Goal: Transaction & Acquisition: Purchase product/service

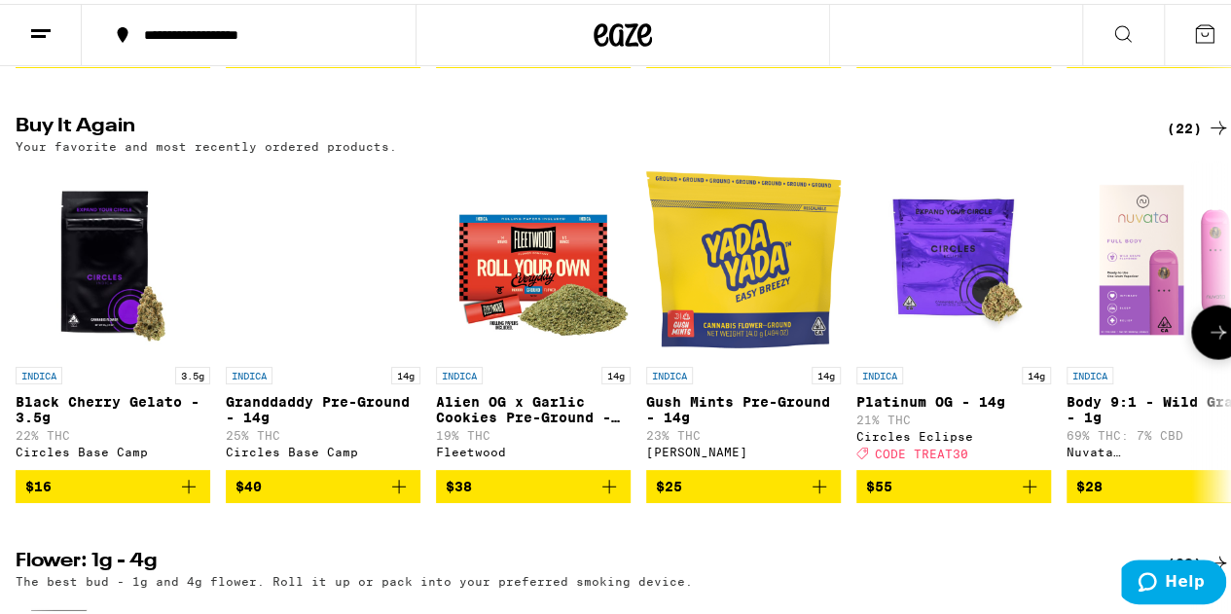
scroll to position [1947, 0]
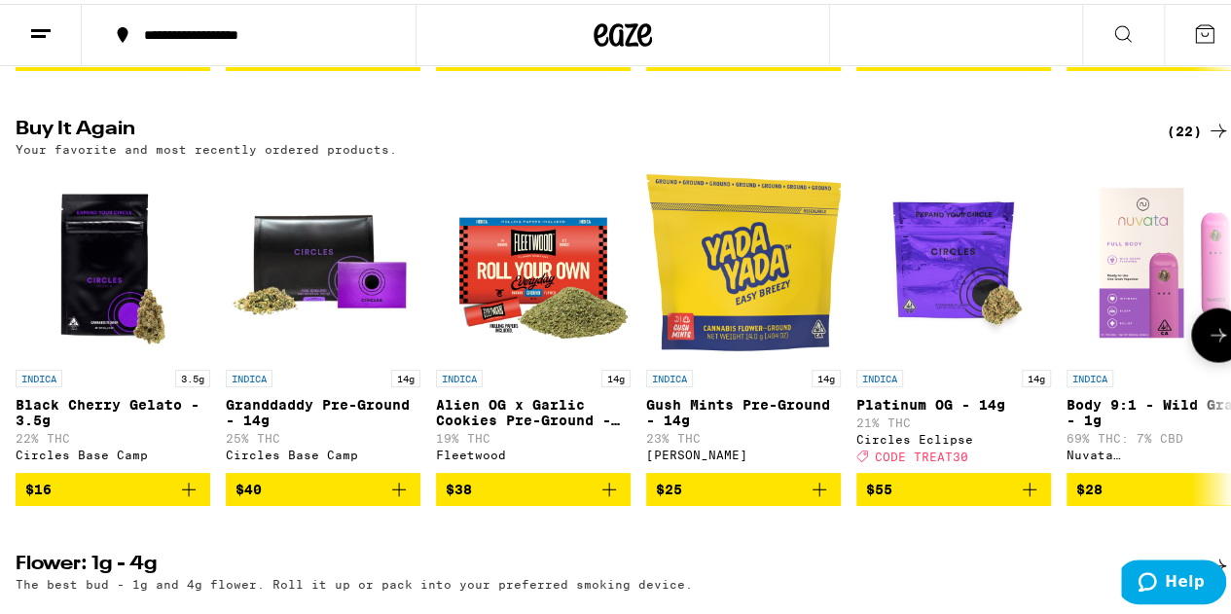
click at [1212, 343] on icon at bounding box center [1218, 331] width 23 height 23
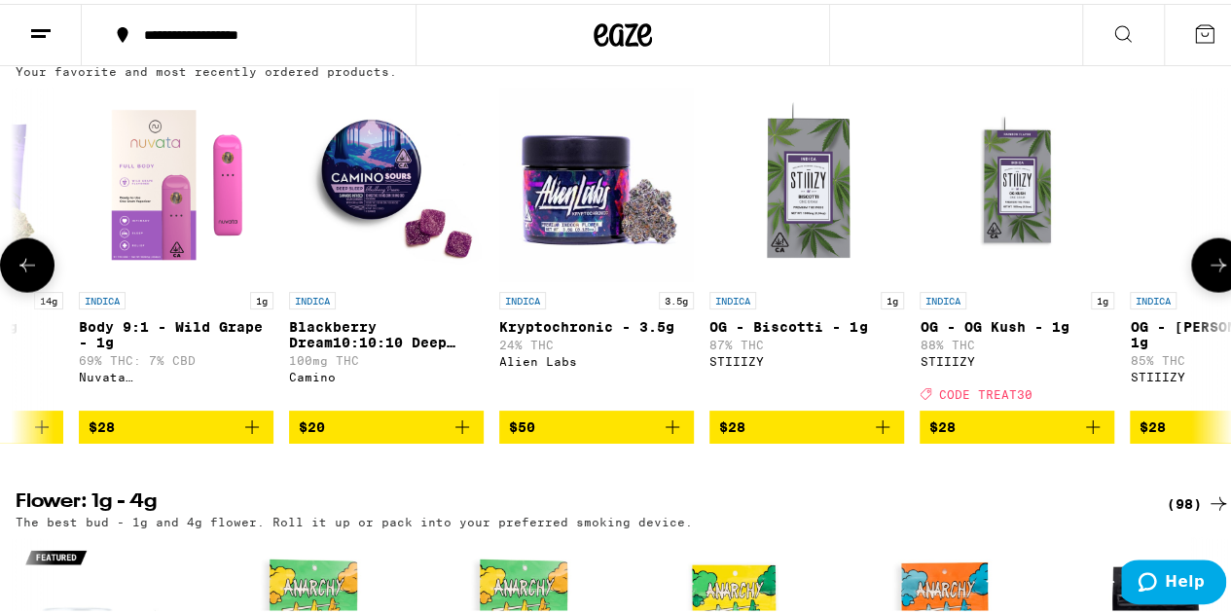
scroll to position [2027, 0]
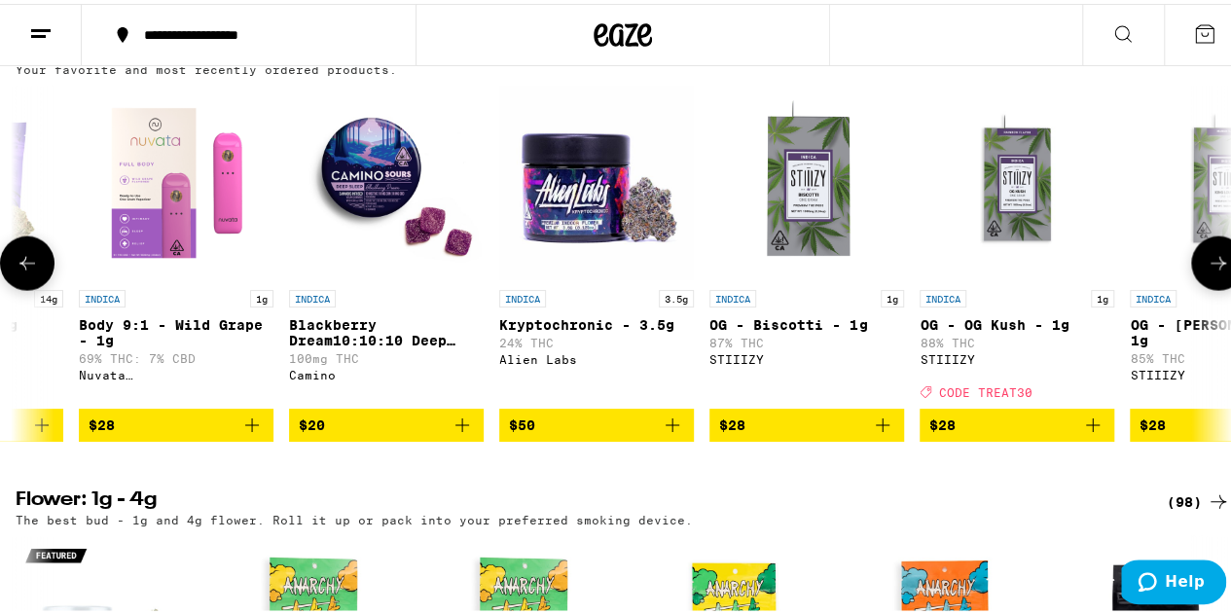
click at [1207, 271] on icon at bounding box center [1218, 259] width 23 height 23
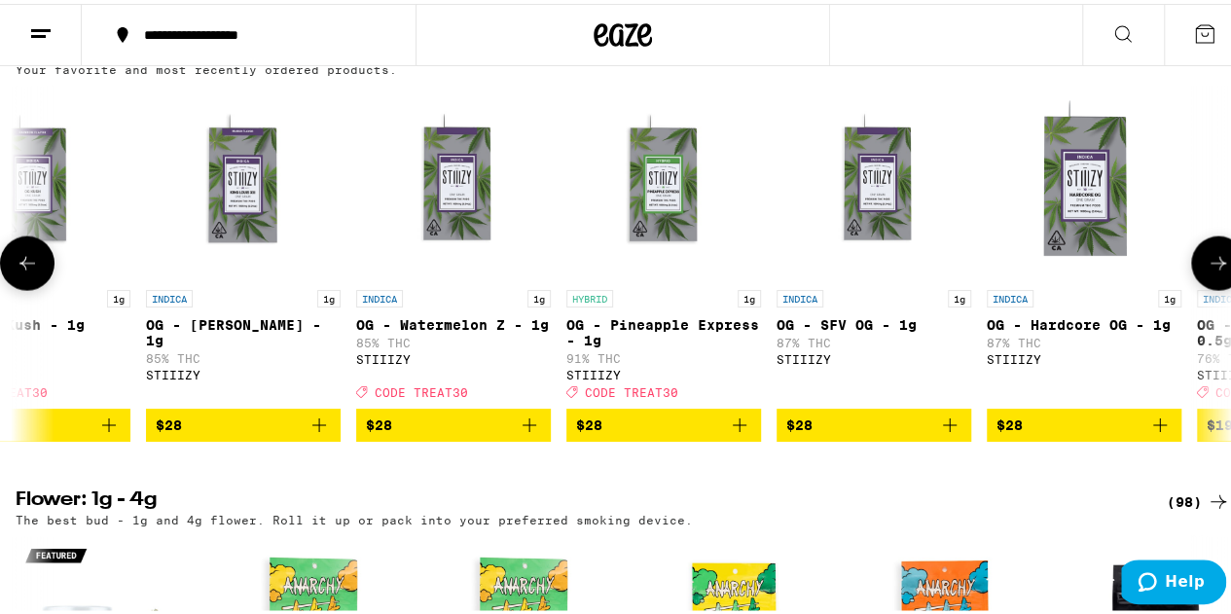
scroll to position [0, 1975]
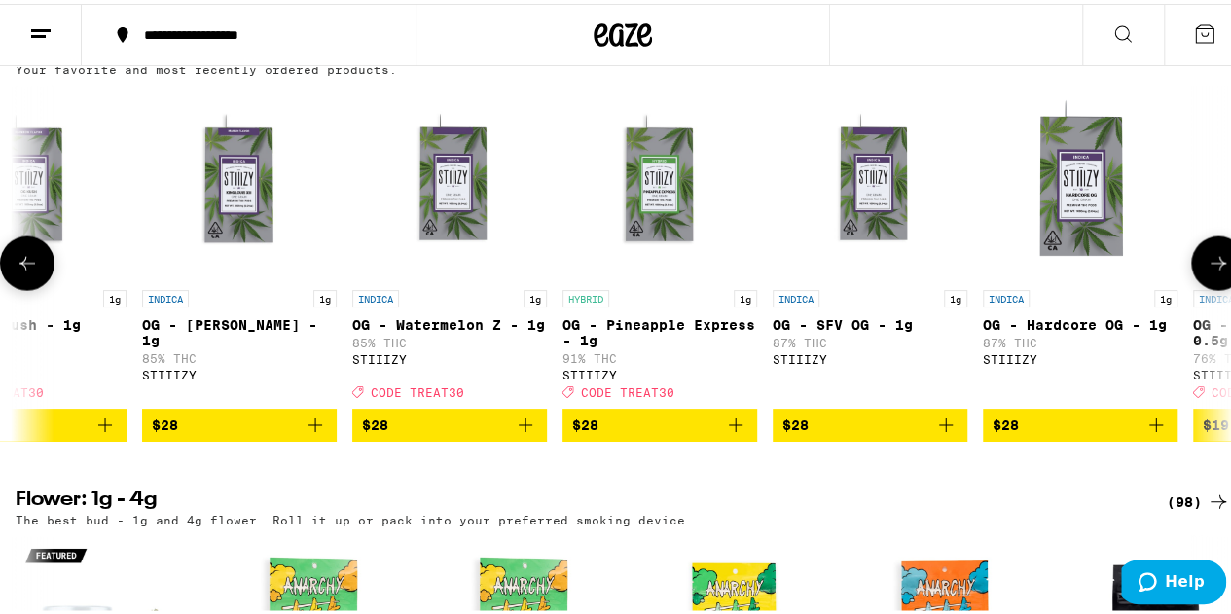
click at [1207, 271] on icon at bounding box center [1218, 259] width 23 height 23
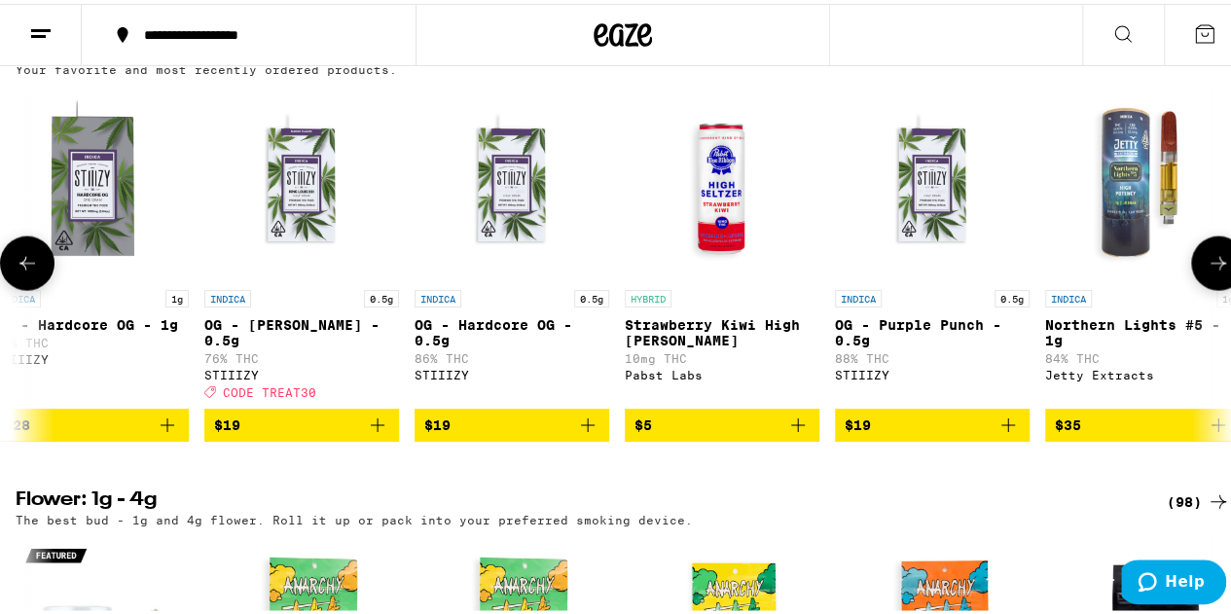
click at [1207, 271] on icon at bounding box center [1218, 259] width 23 height 23
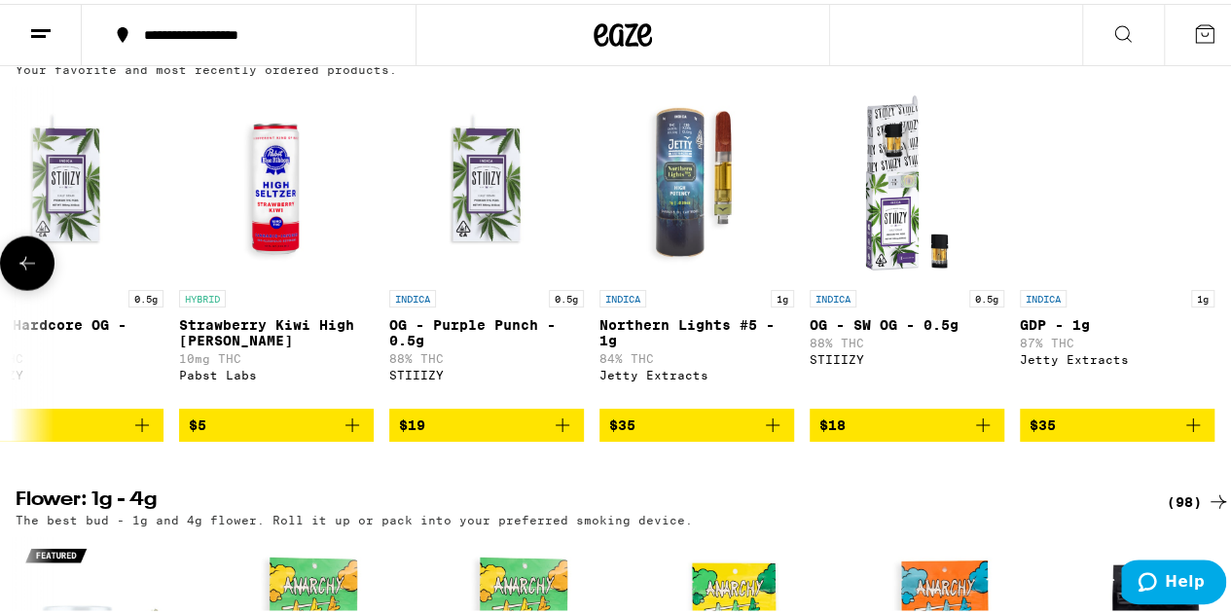
scroll to position [0, 3424]
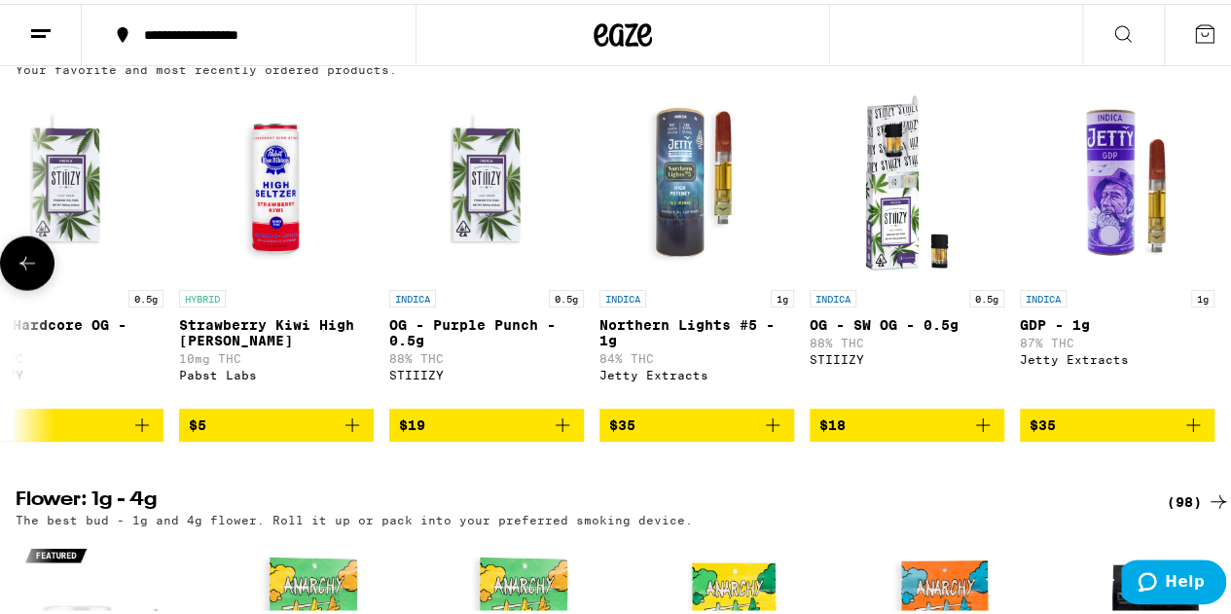
click at [1203, 287] on div at bounding box center [1218, 260] width 54 height 54
click at [25, 267] on icon at bounding box center [27, 260] width 16 height 14
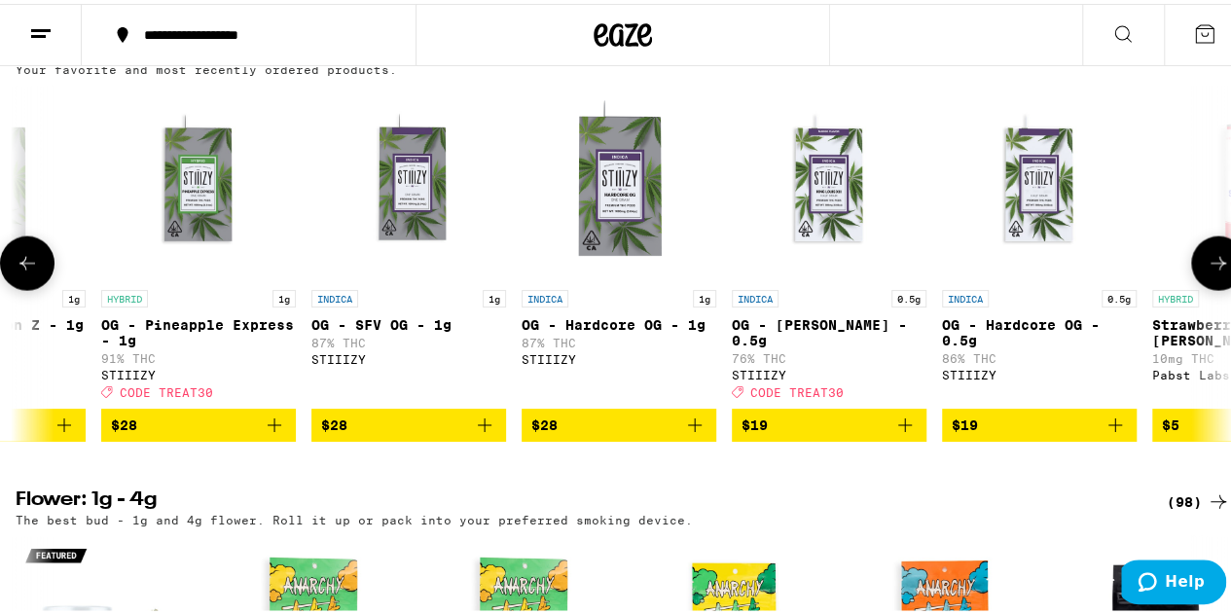
click at [25, 267] on icon at bounding box center [27, 260] width 16 height 14
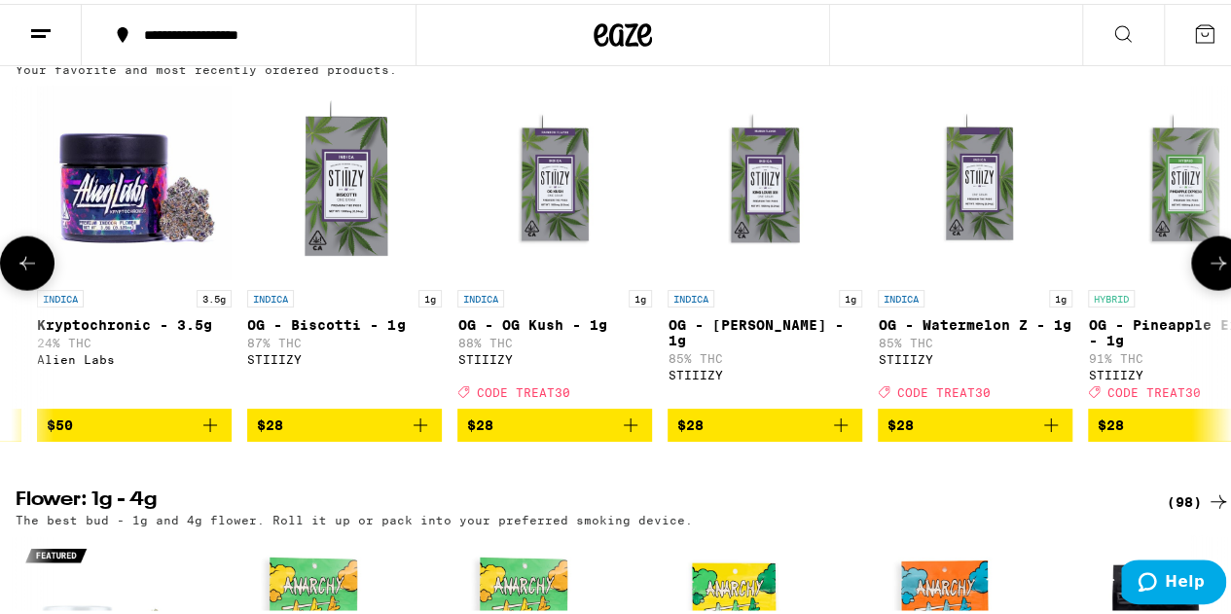
click at [25, 267] on icon at bounding box center [27, 260] width 16 height 14
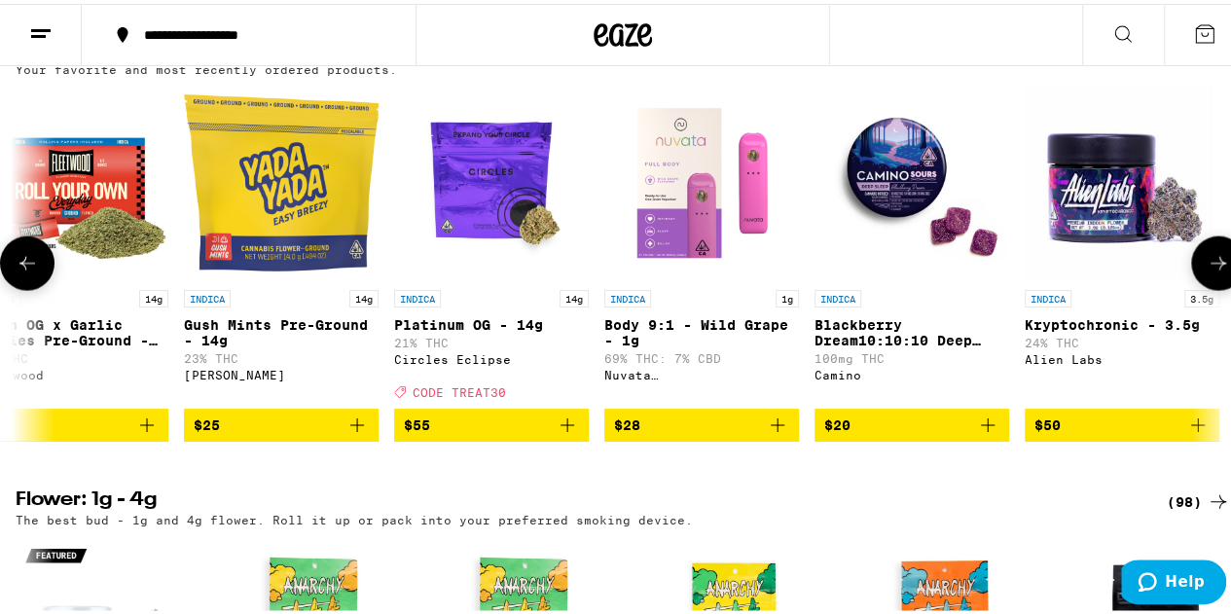
click at [25, 267] on icon at bounding box center [27, 260] width 16 height 14
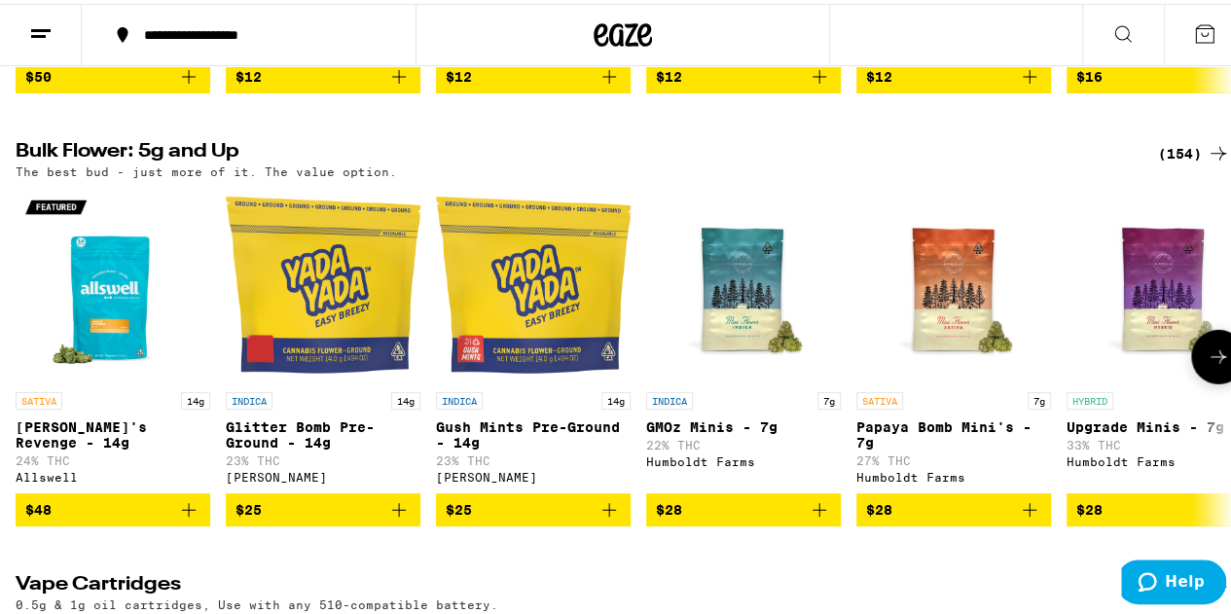
scroll to position [2907, 0]
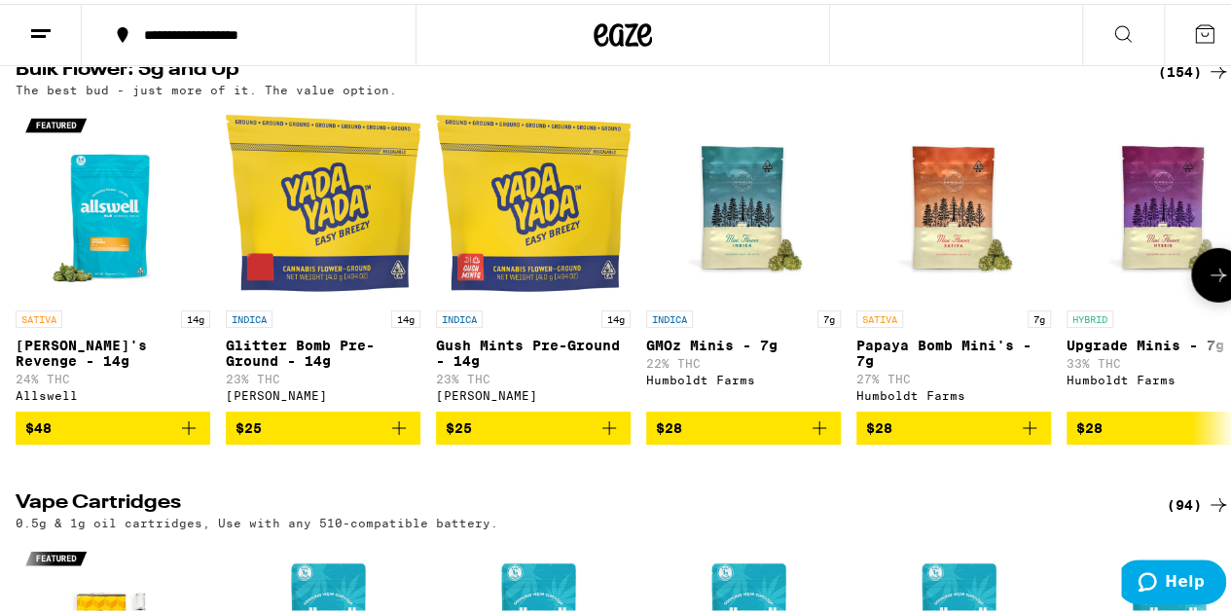
click at [1207, 283] on icon at bounding box center [1218, 271] width 23 height 23
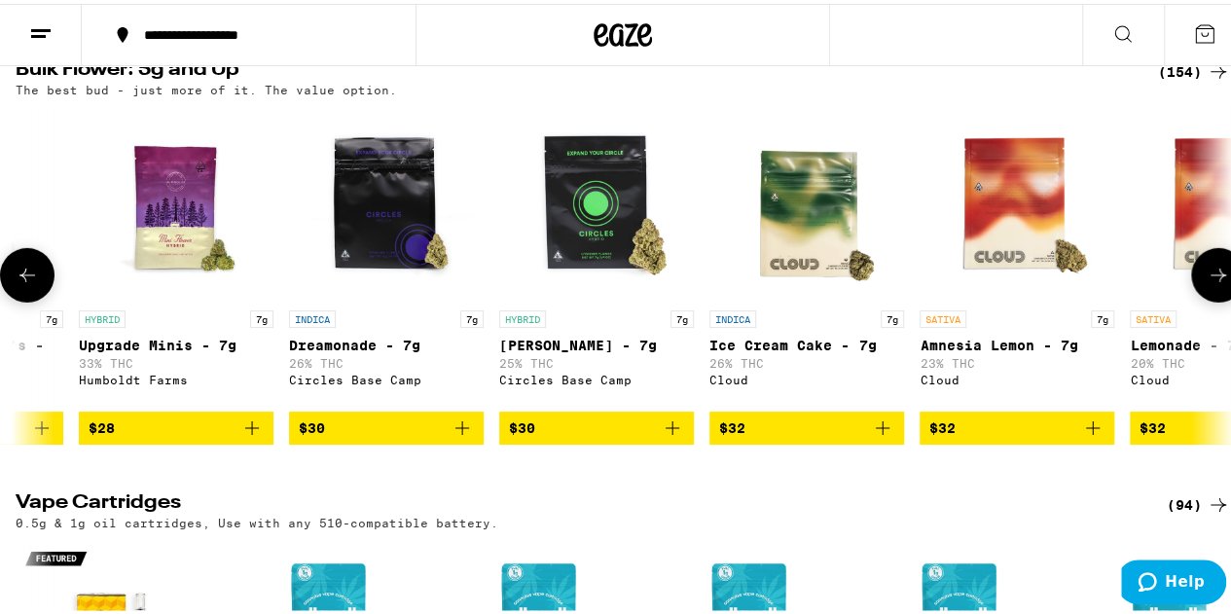
click at [1207, 283] on icon at bounding box center [1218, 271] width 23 height 23
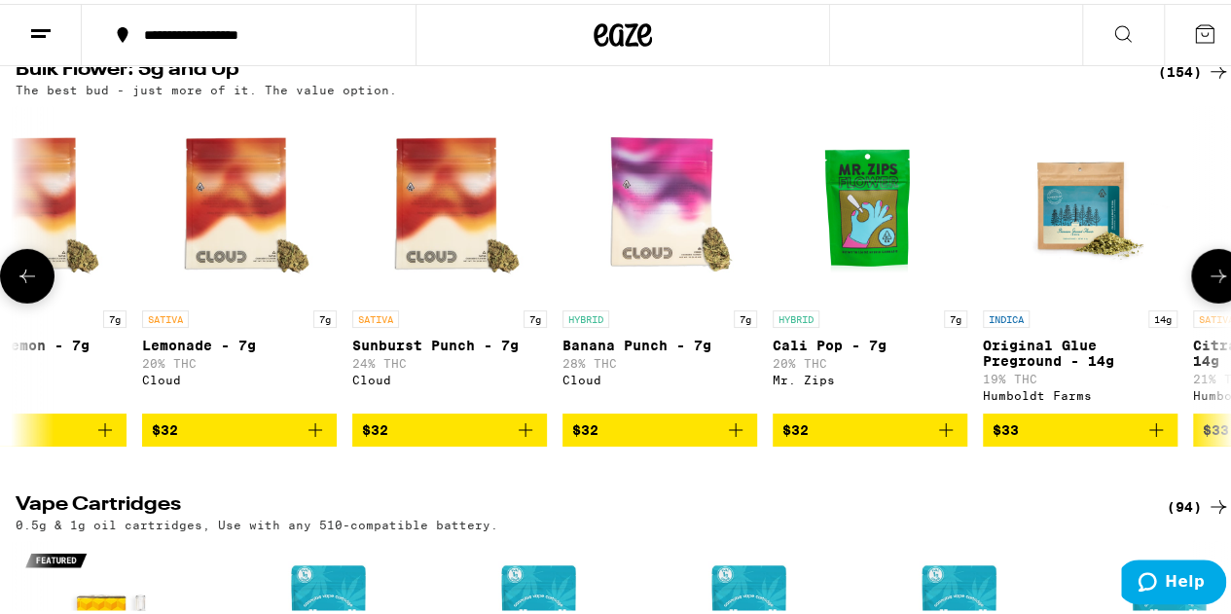
click at [1207, 284] on icon at bounding box center [1218, 272] width 23 height 23
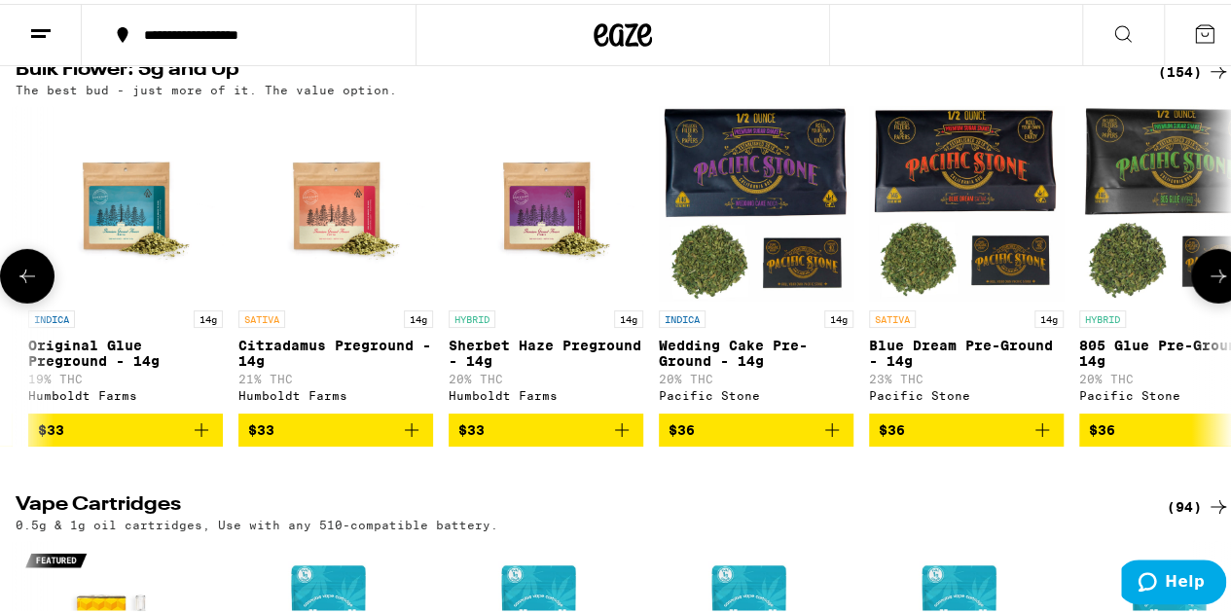
scroll to position [0, 2964]
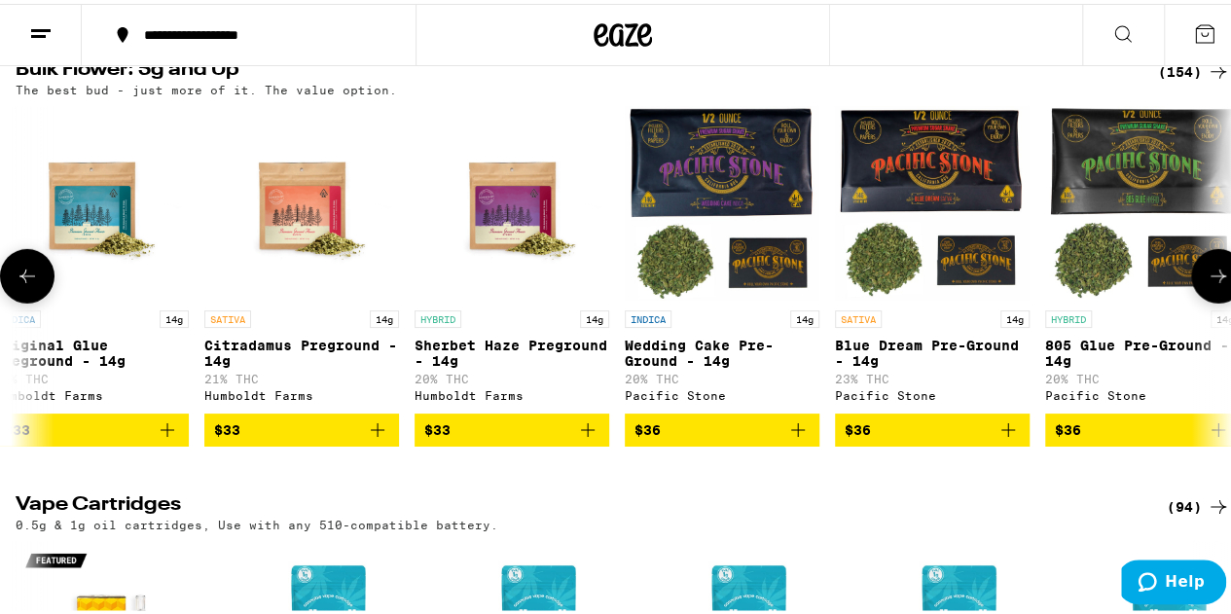
click at [1207, 284] on icon at bounding box center [1218, 272] width 23 height 23
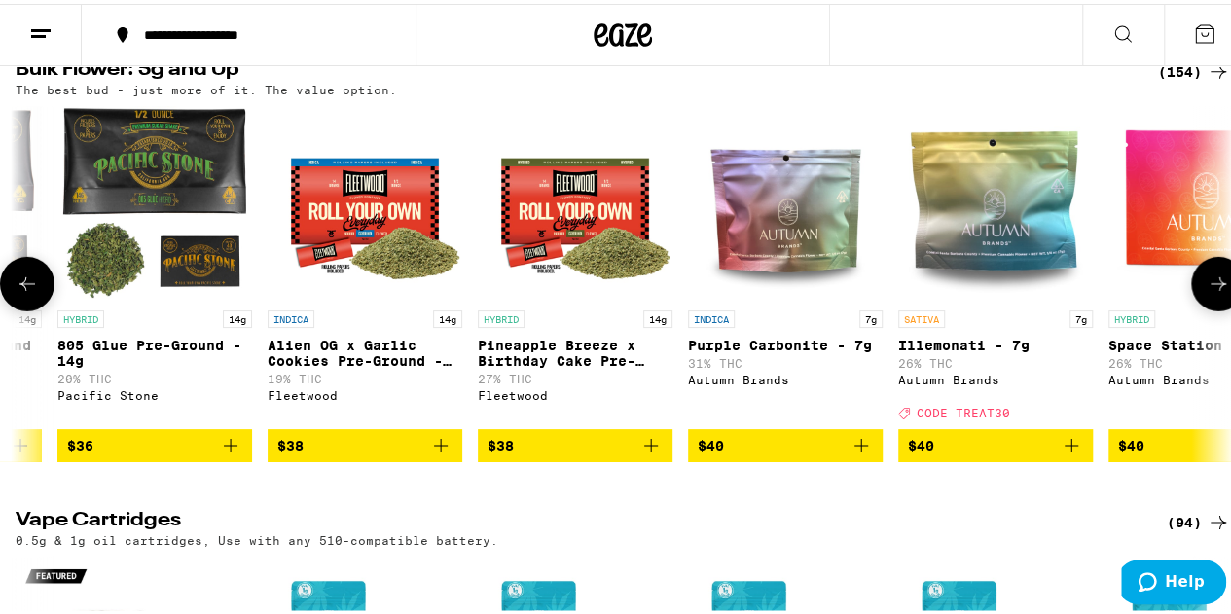
click at [1207, 292] on icon at bounding box center [1218, 280] width 23 height 23
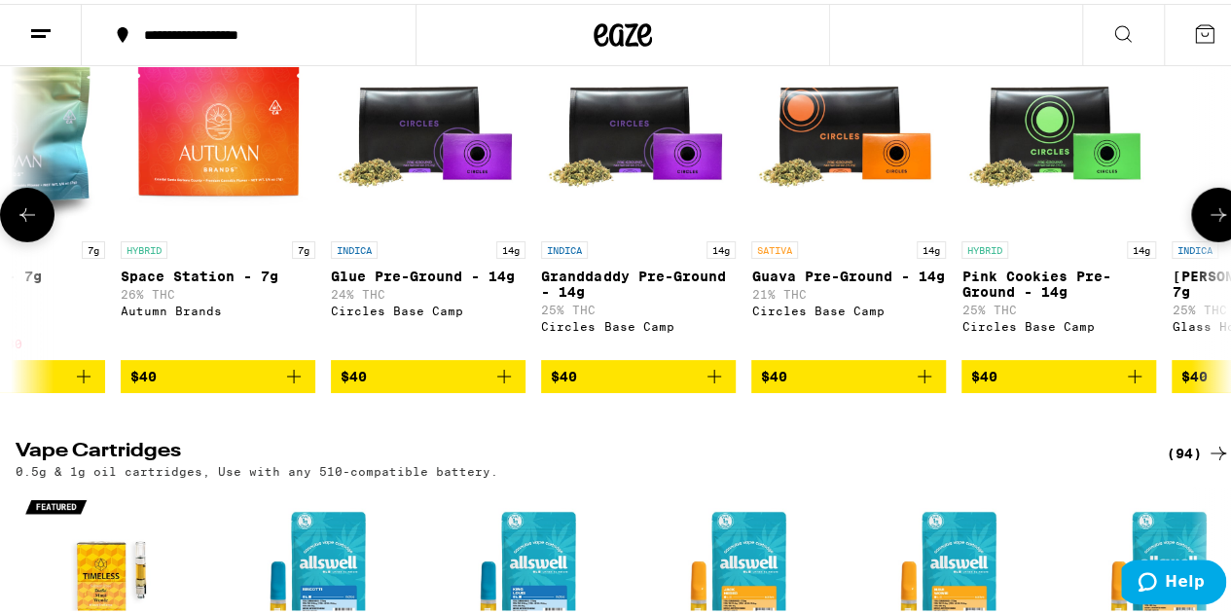
scroll to position [2985, 0]
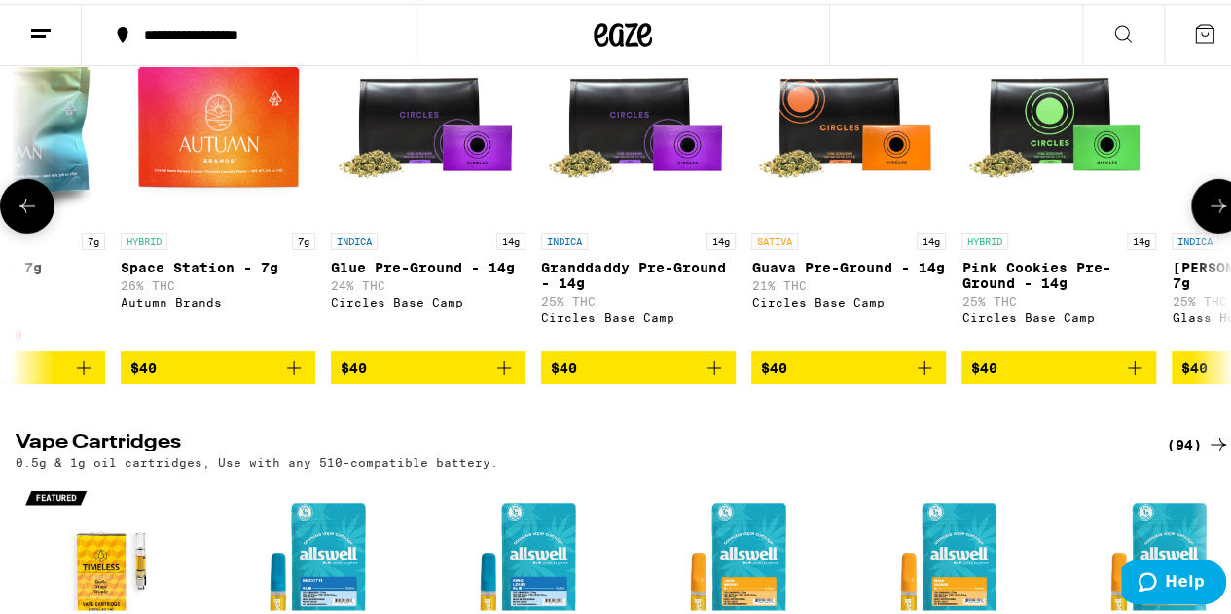
click at [507, 376] on icon "Add to bag" at bounding box center [503, 363] width 23 height 23
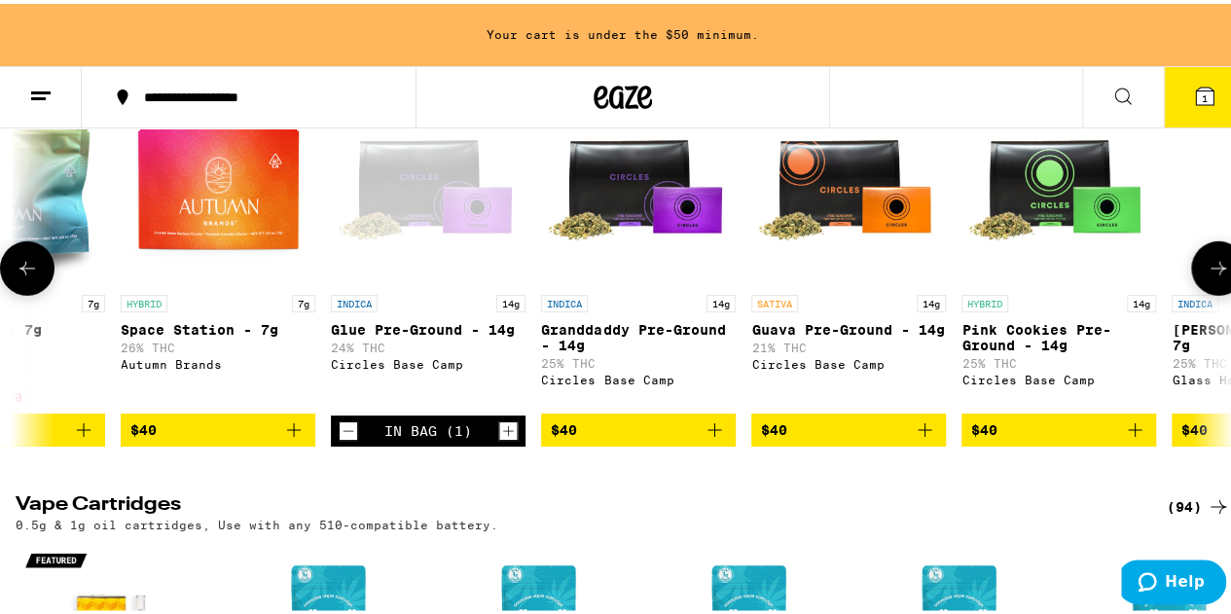
scroll to position [3047, 0]
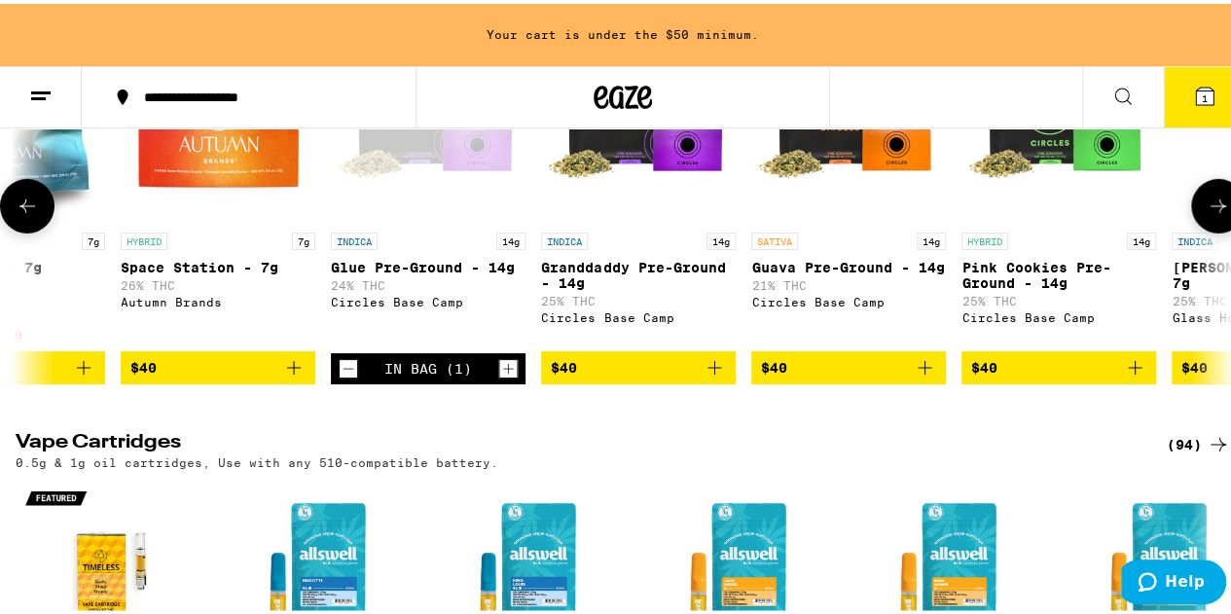
click at [703, 376] on icon "Add to bag" at bounding box center [714, 363] width 23 height 23
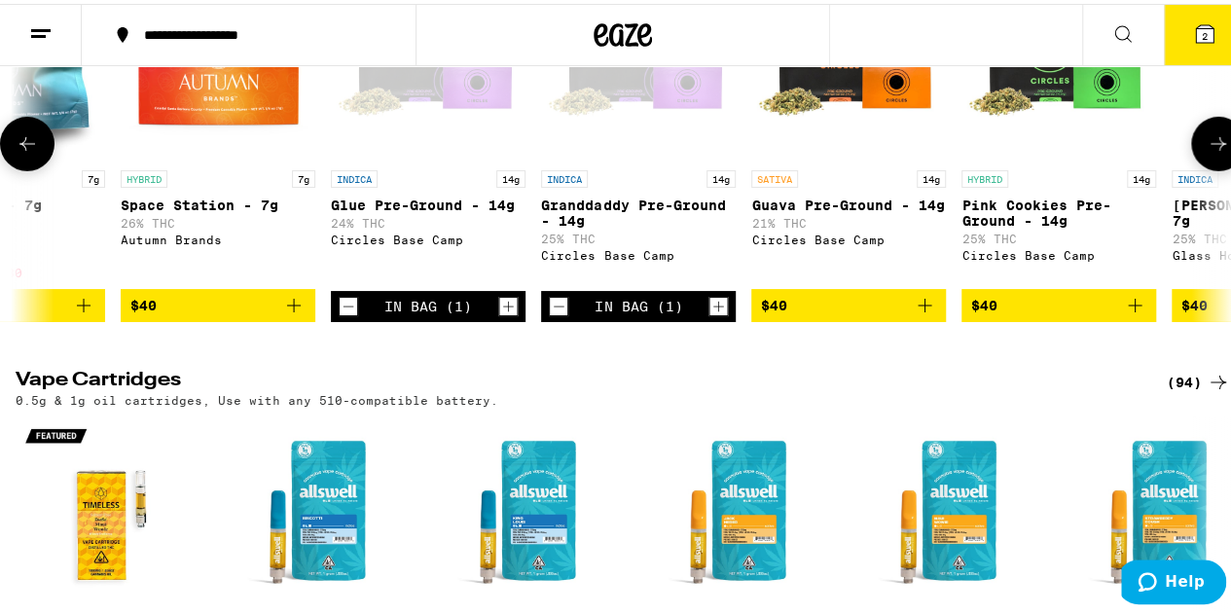
scroll to position [2985, 0]
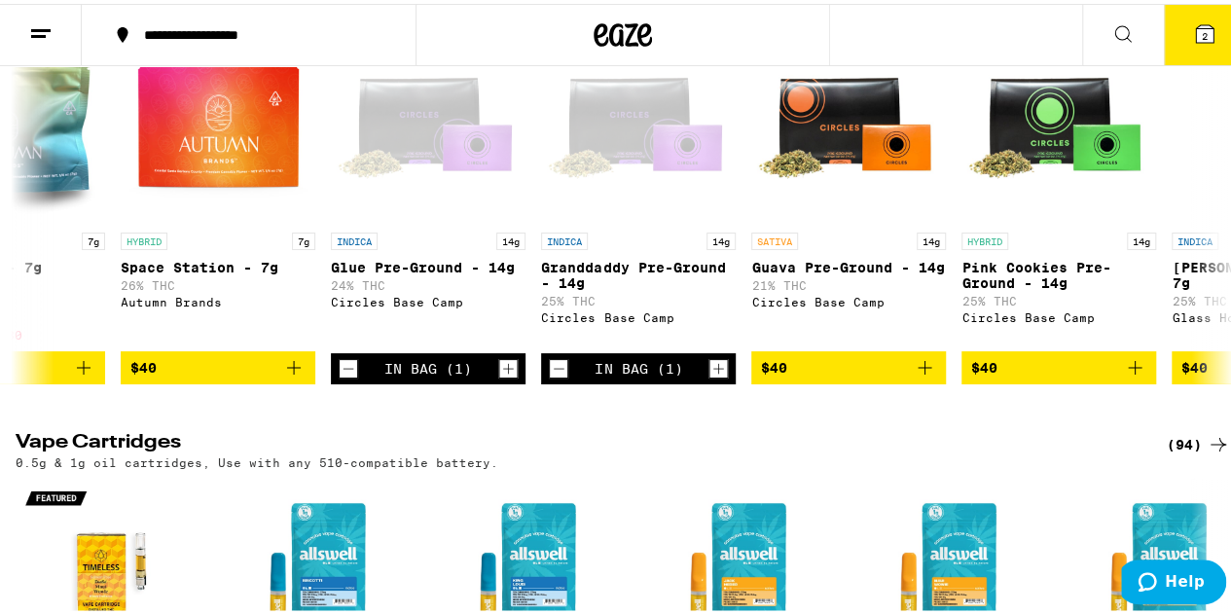
click at [1208, 23] on button "2" at bounding box center [1205, 31] width 82 height 60
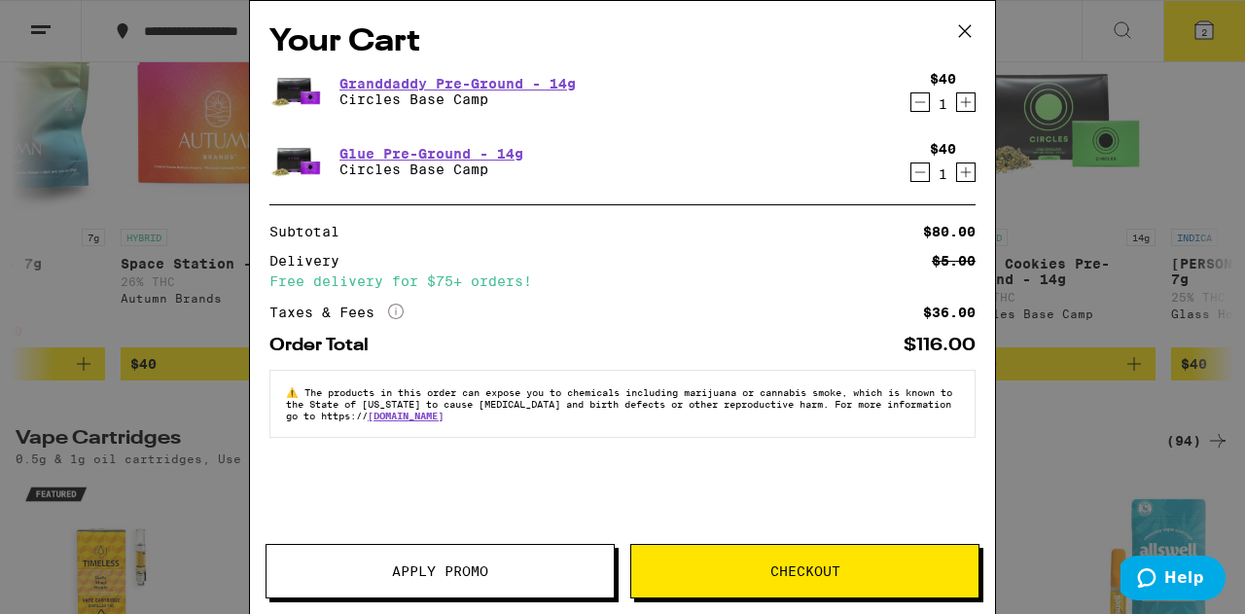
click at [964, 27] on icon at bounding box center [965, 31] width 29 height 29
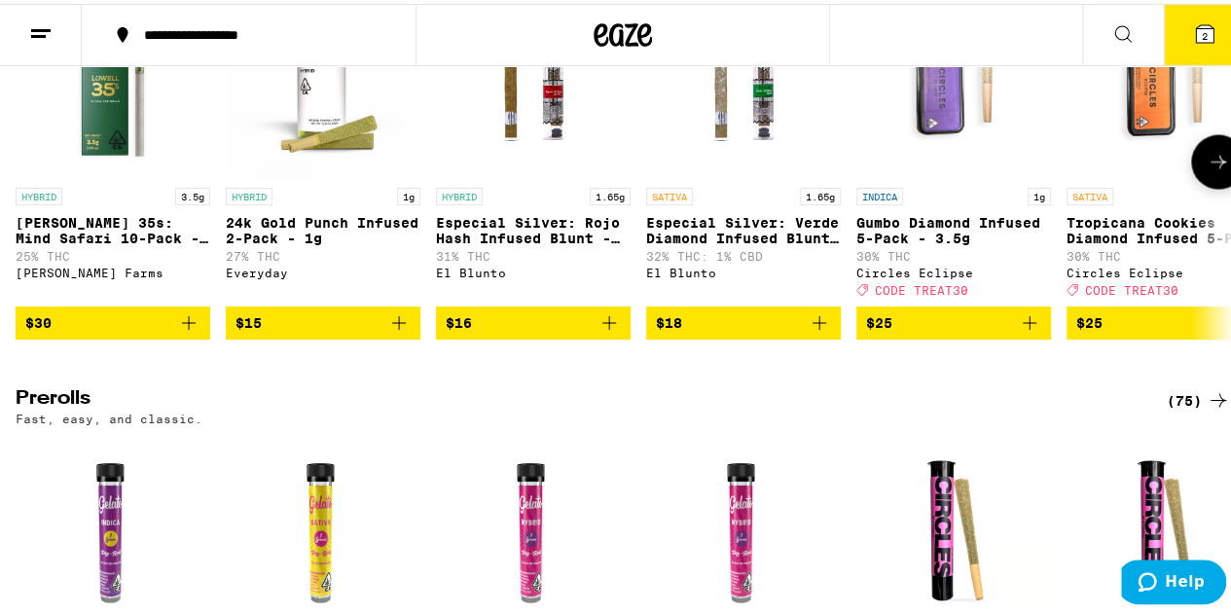
scroll to position [5429, 0]
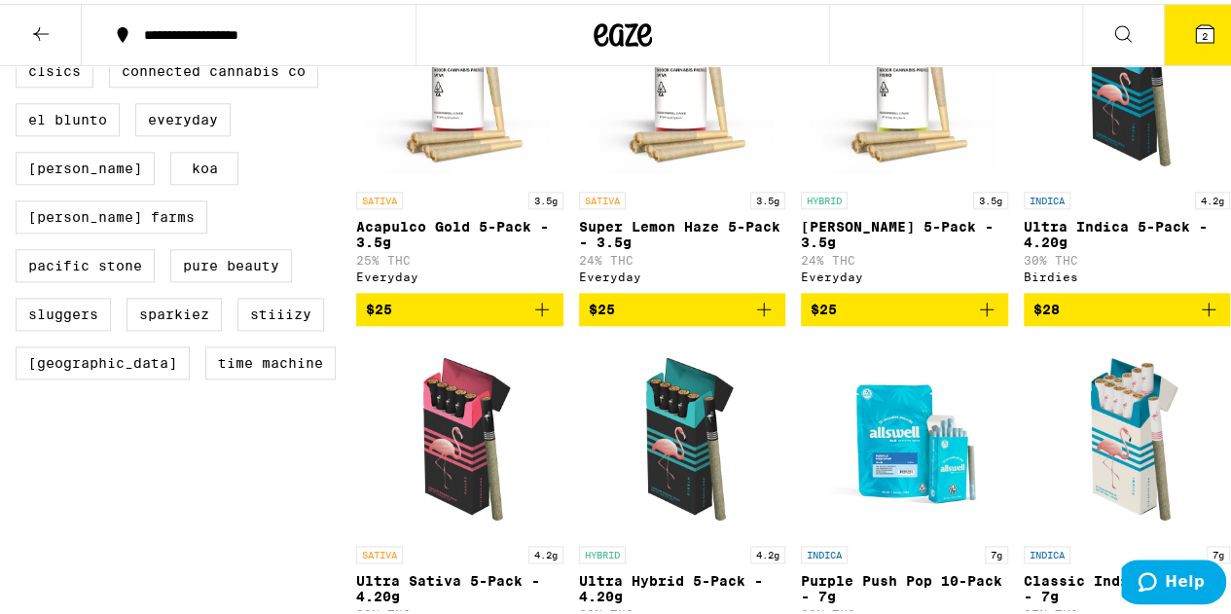
scroll to position [1025, 0]
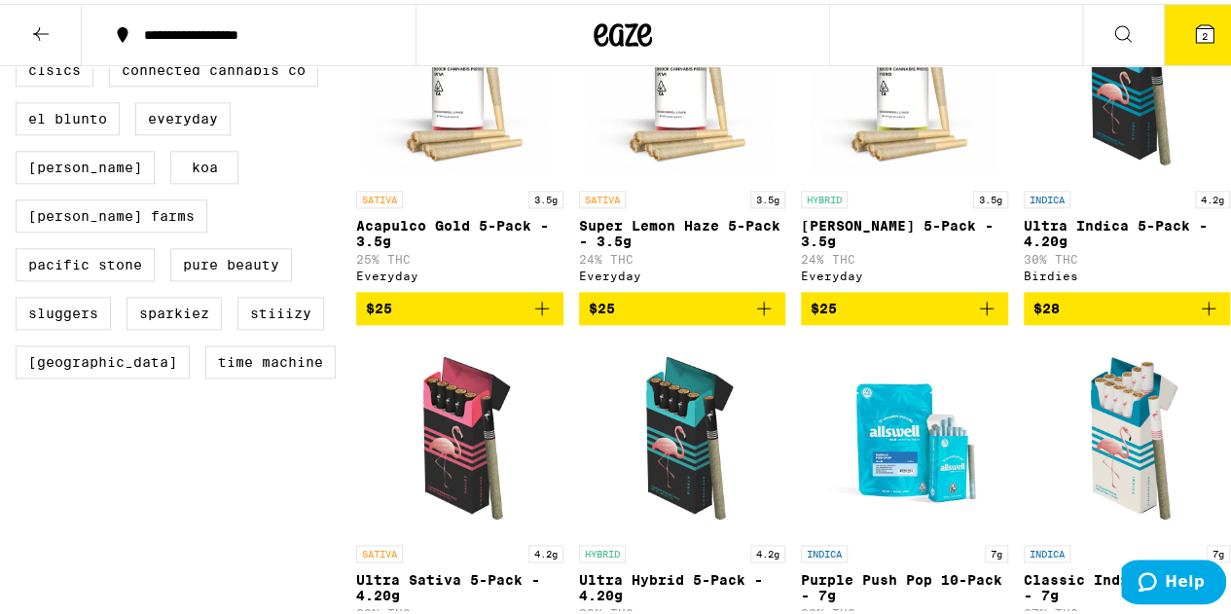
click at [1197, 316] on icon "Add to bag" at bounding box center [1208, 304] width 23 height 23
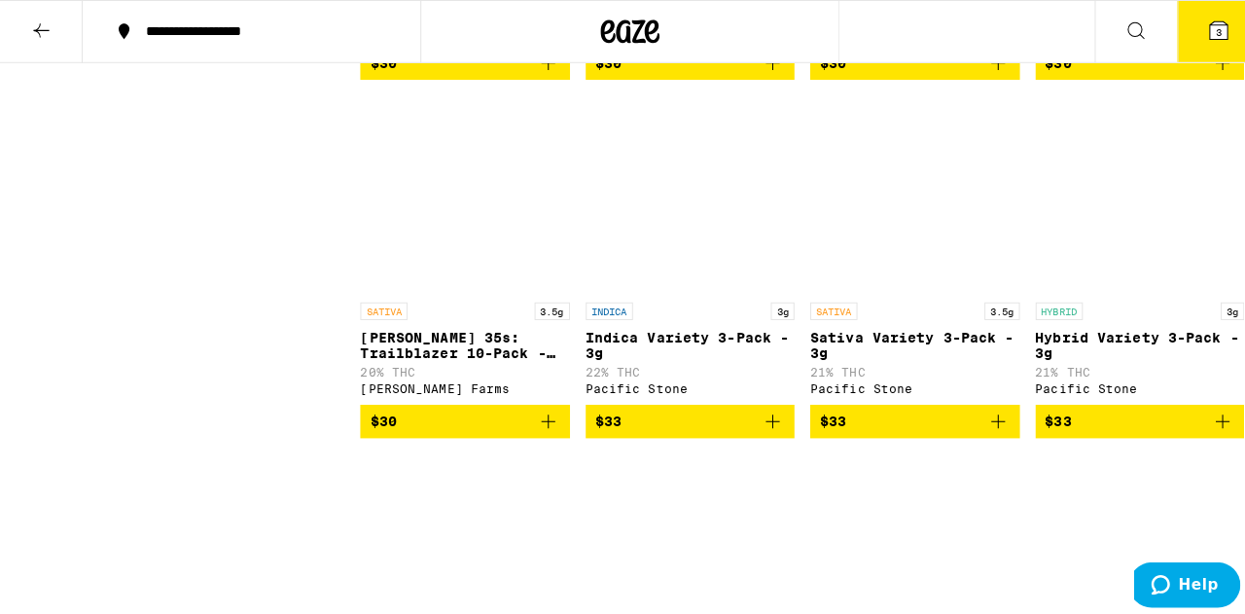
scroll to position [2335, 0]
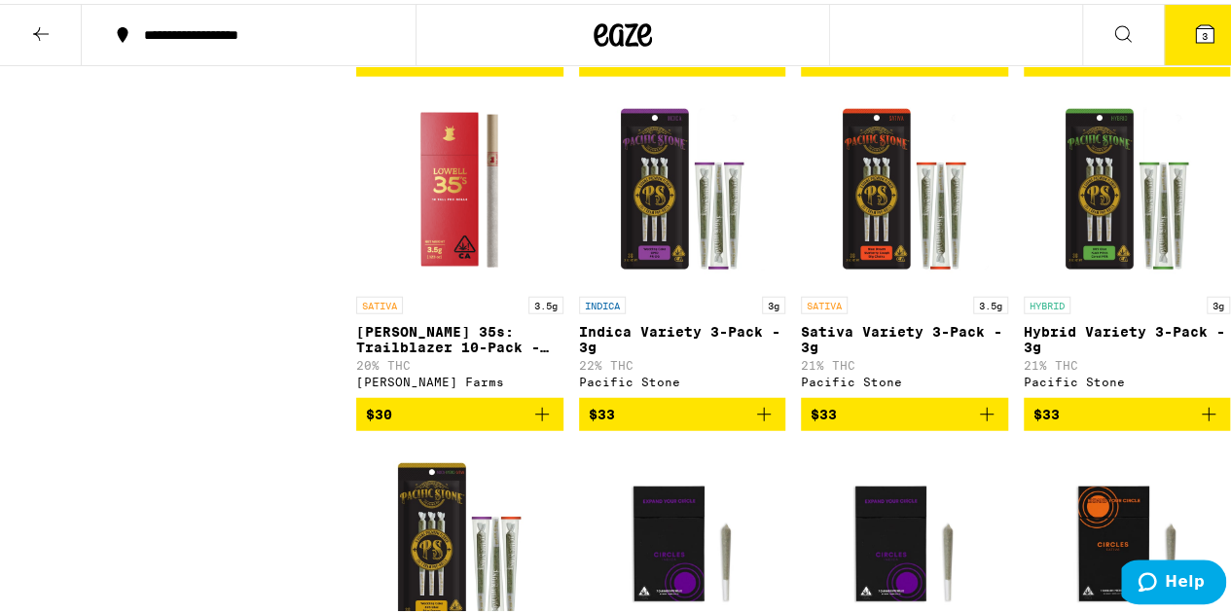
click at [1196, 29] on icon at bounding box center [1205, 30] width 18 height 18
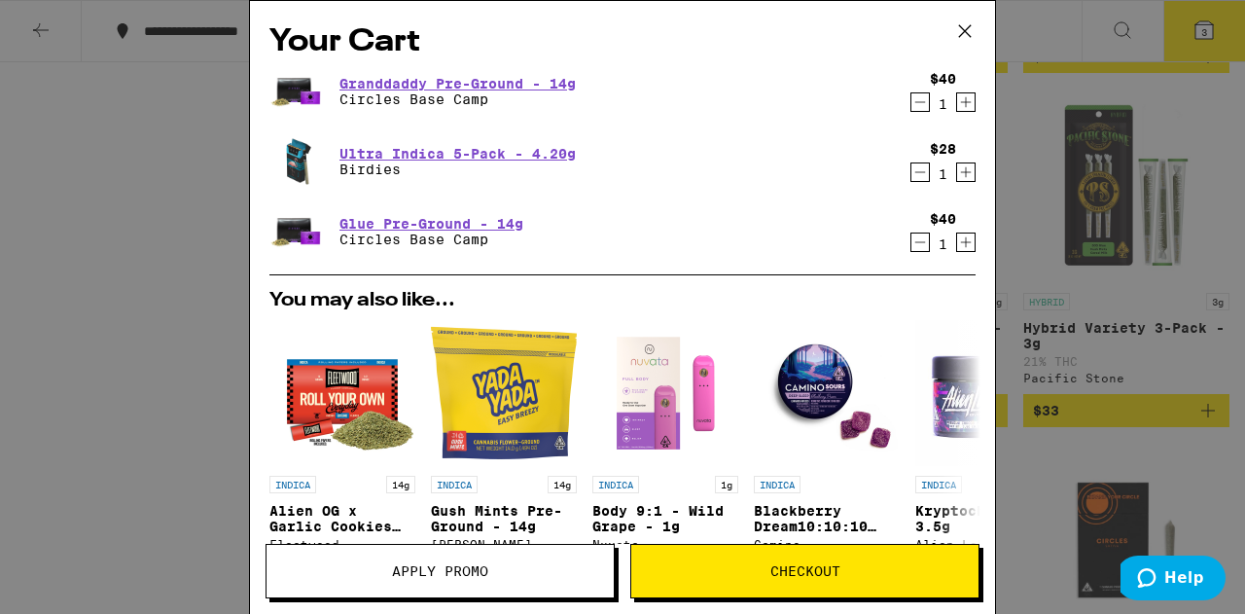
click at [912, 243] on icon "Decrement" at bounding box center [921, 242] width 18 height 23
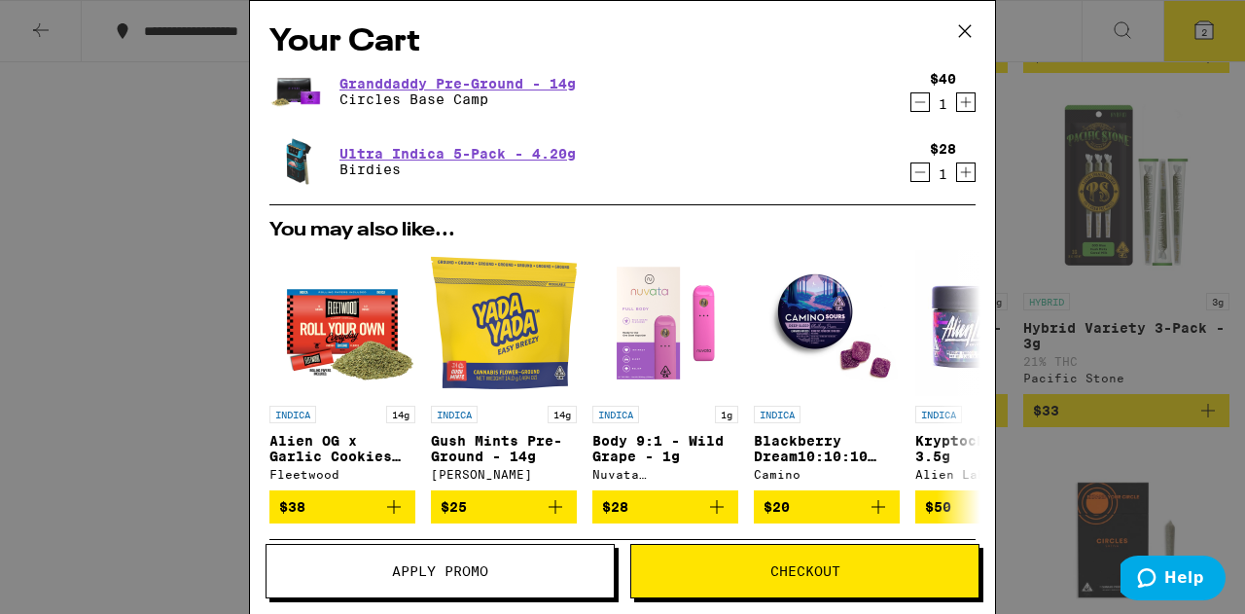
click at [957, 106] on icon "Increment" at bounding box center [966, 101] width 18 height 23
click at [913, 170] on icon "Decrement" at bounding box center [921, 172] width 18 height 23
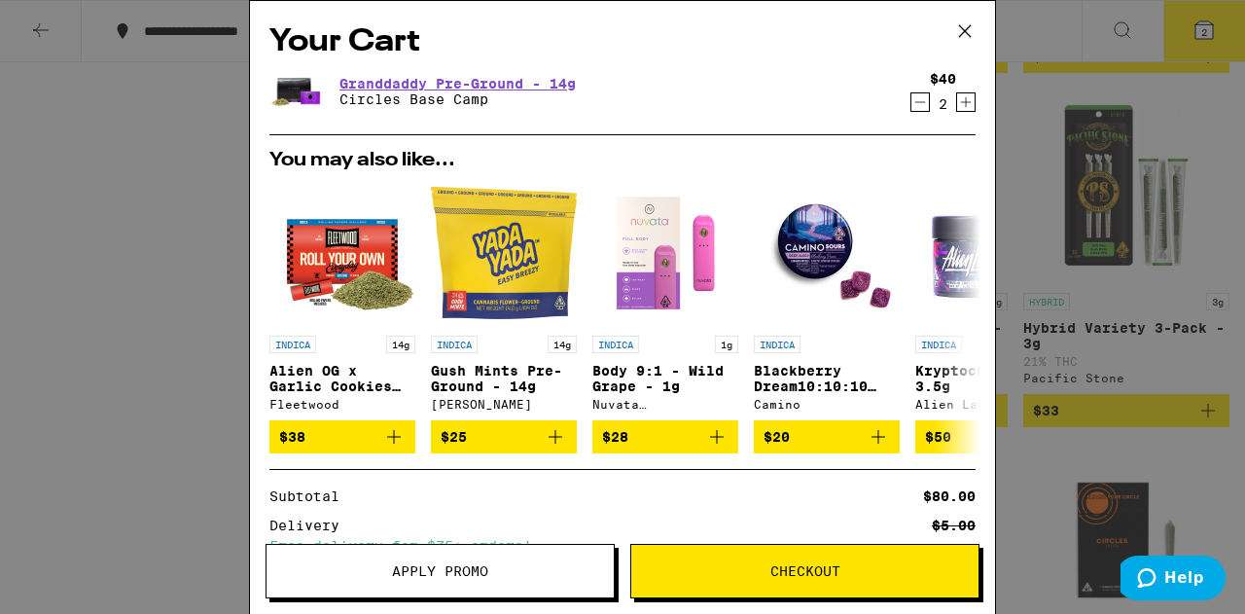
click at [861, 571] on span "Checkout" at bounding box center [804, 571] width 347 height 14
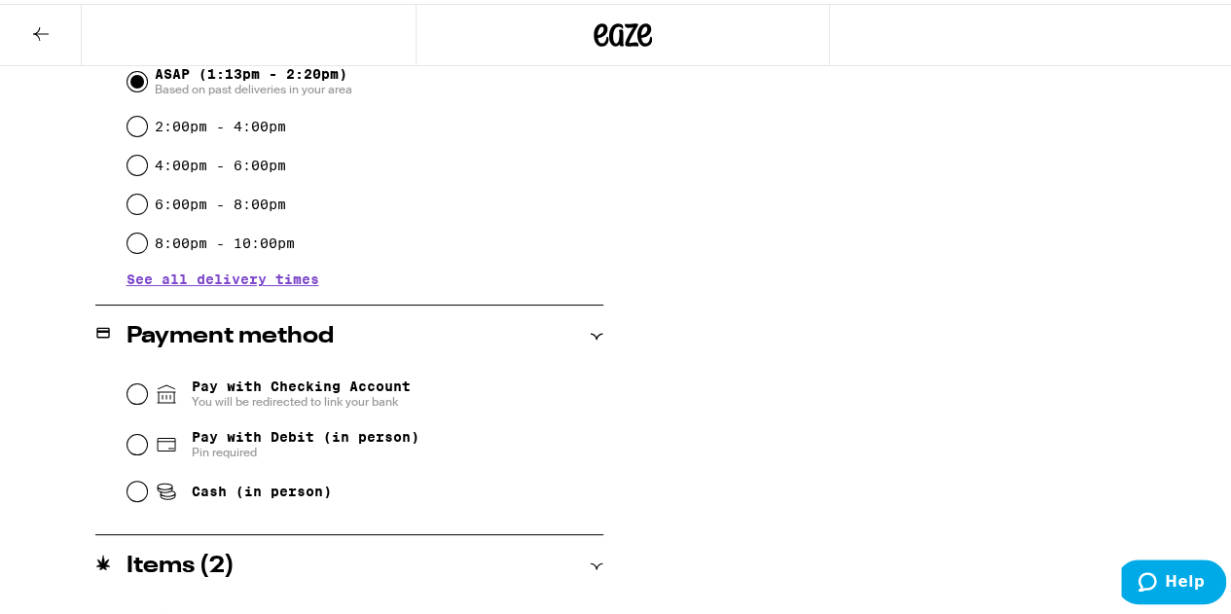
scroll to position [602, 0]
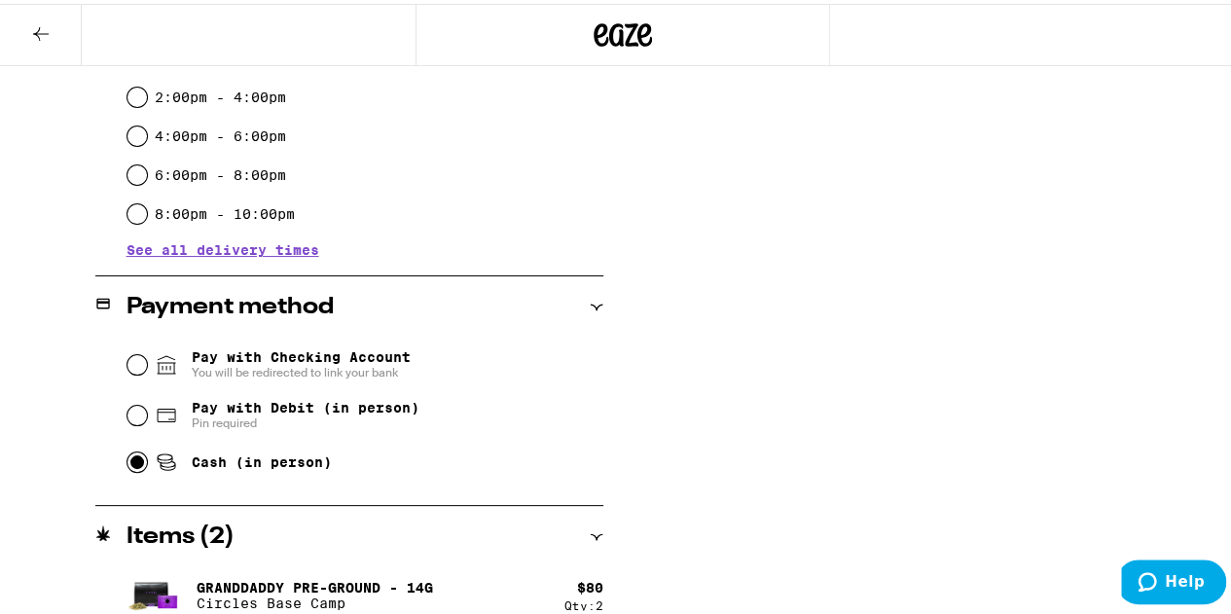
click at [133, 462] on input "Cash (in person)" at bounding box center [136, 458] width 19 height 19
radio input "true"
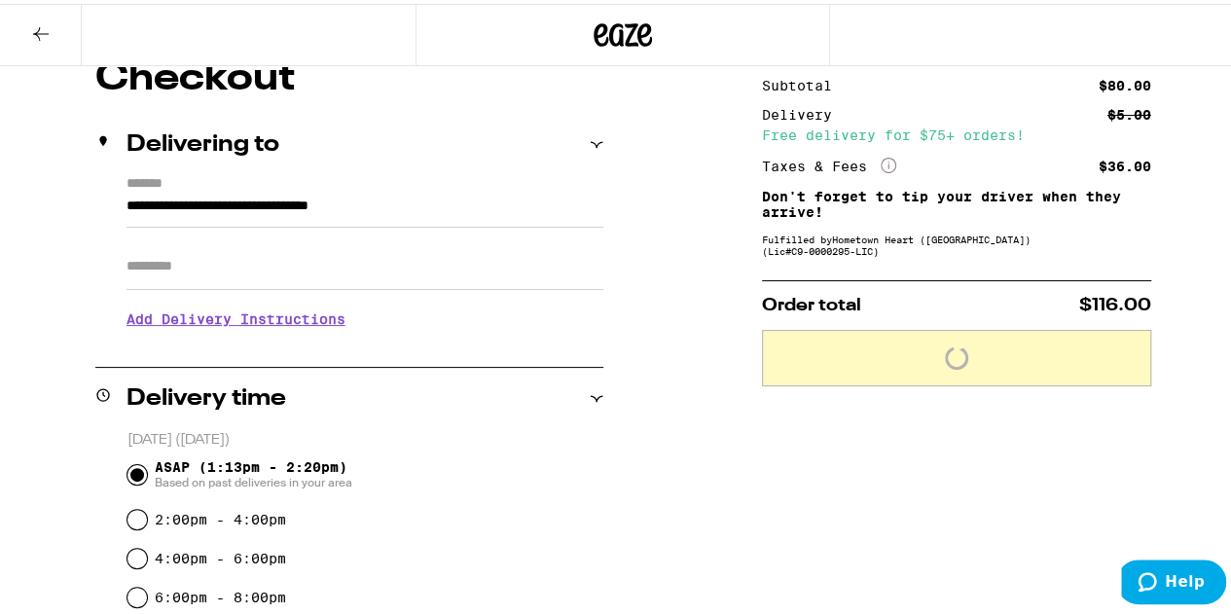
scroll to position [174, 0]
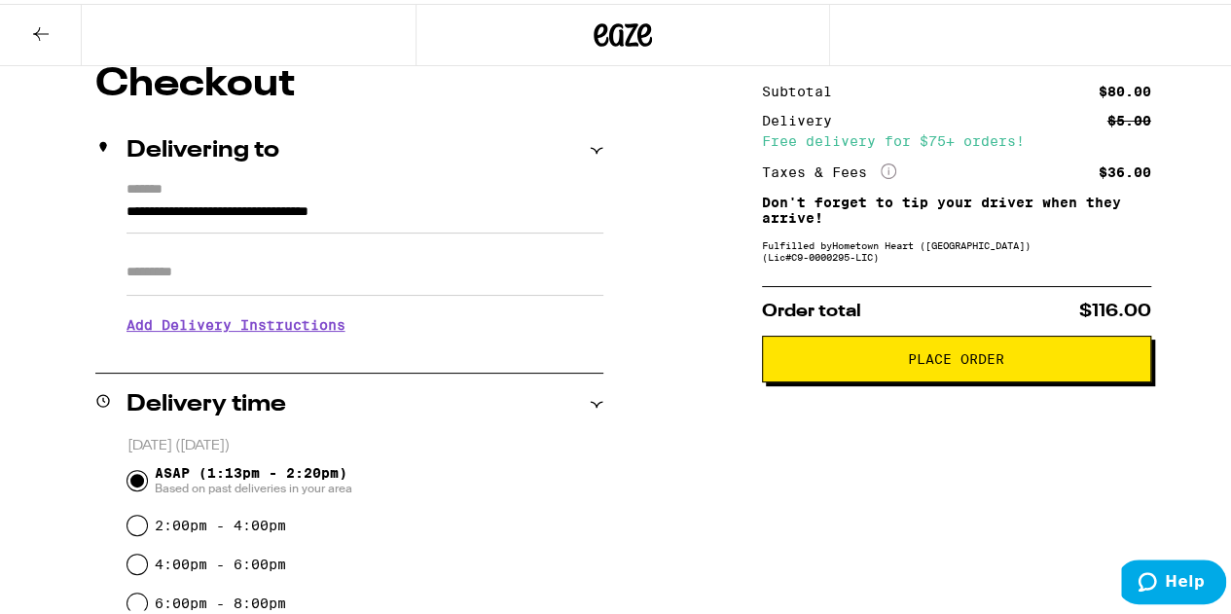
click at [951, 379] on button "Place Order" at bounding box center [956, 355] width 389 height 47
